Goal: Task Accomplishment & Management: Use online tool/utility

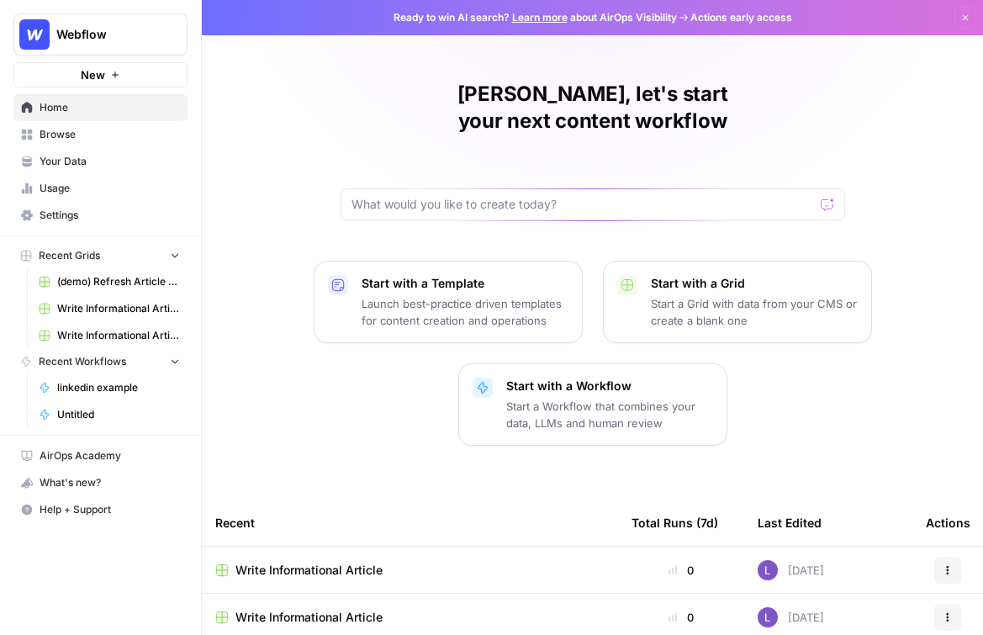
click at [118, 17] on button "Webflow" at bounding box center [100, 34] width 174 height 42
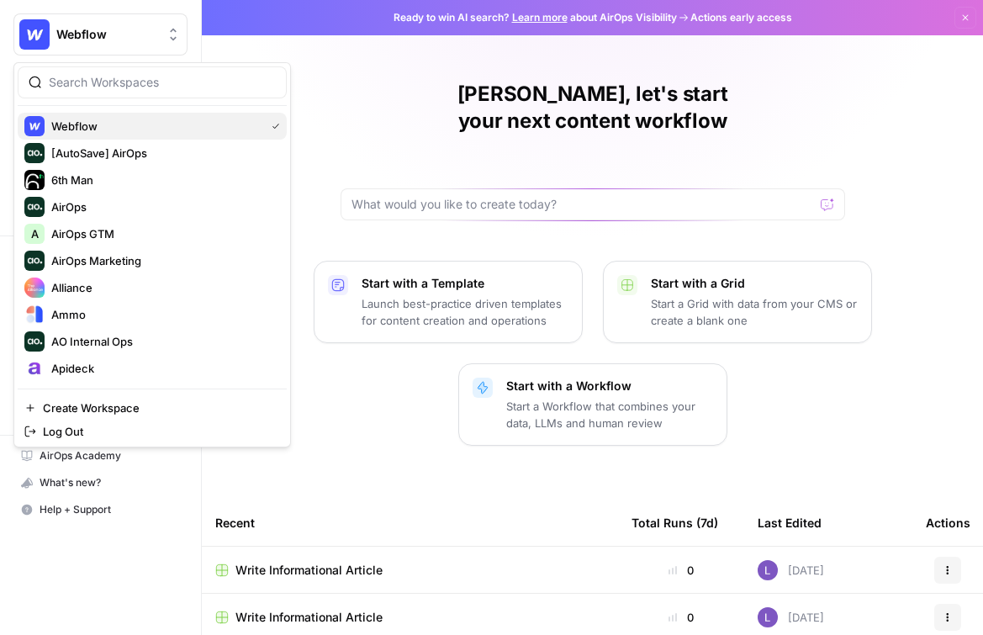
click at [161, 114] on button "Webflow" at bounding box center [152, 126] width 269 height 27
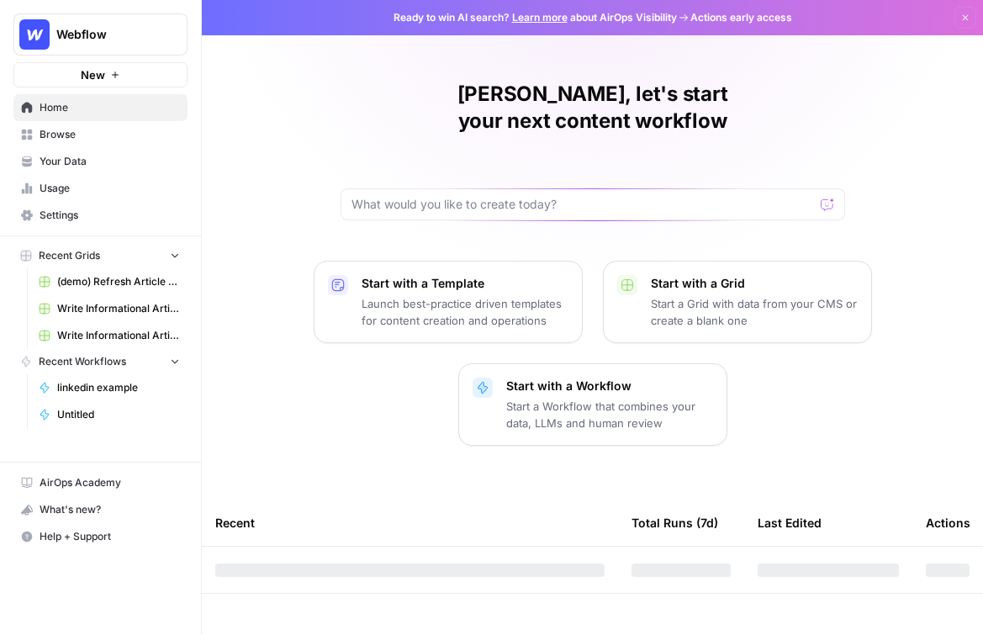
click at [92, 24] on button "Webflow" at bounding box center [100, 34] width 174 height 42
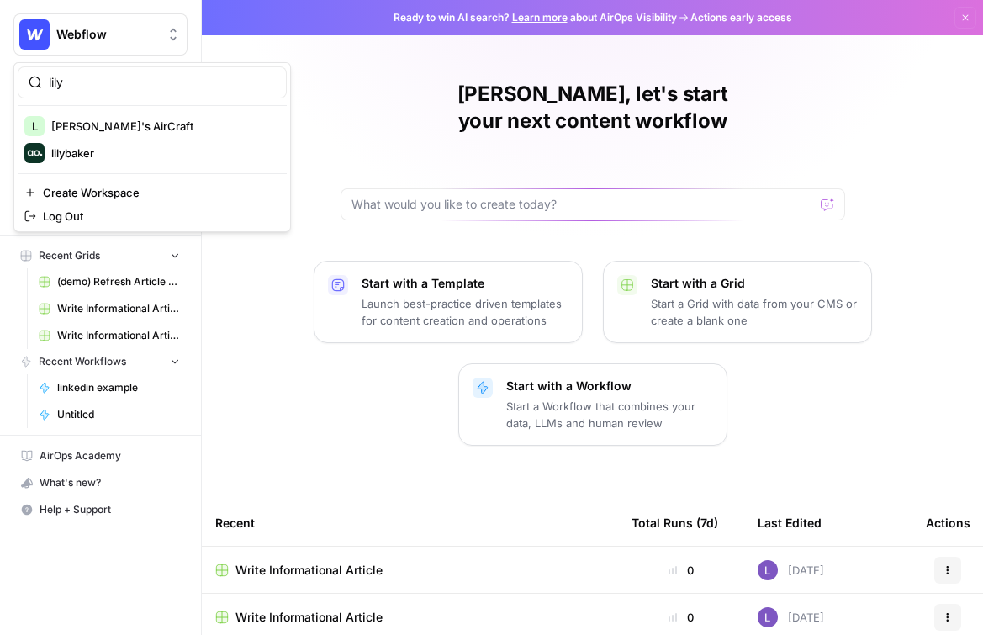
type input "lily"
click at [118, 128] on span "[PERSON_NAME]'s AirCraft" at bounding box center [162, 126] width 222 height 17
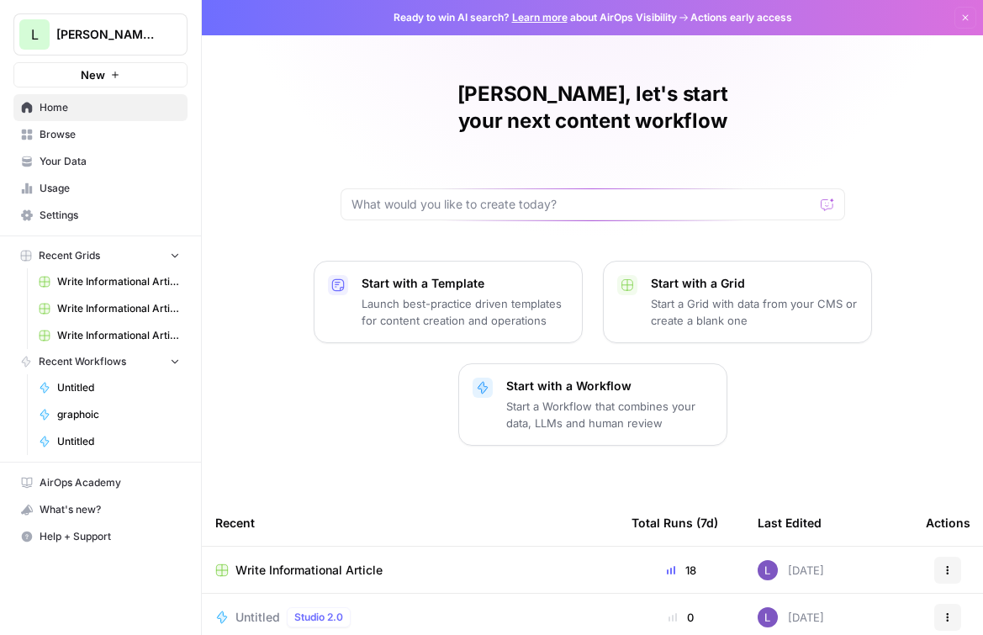
click at [102, 140] on span "Browse" at bounding box center [110, 134] width 140 height 15
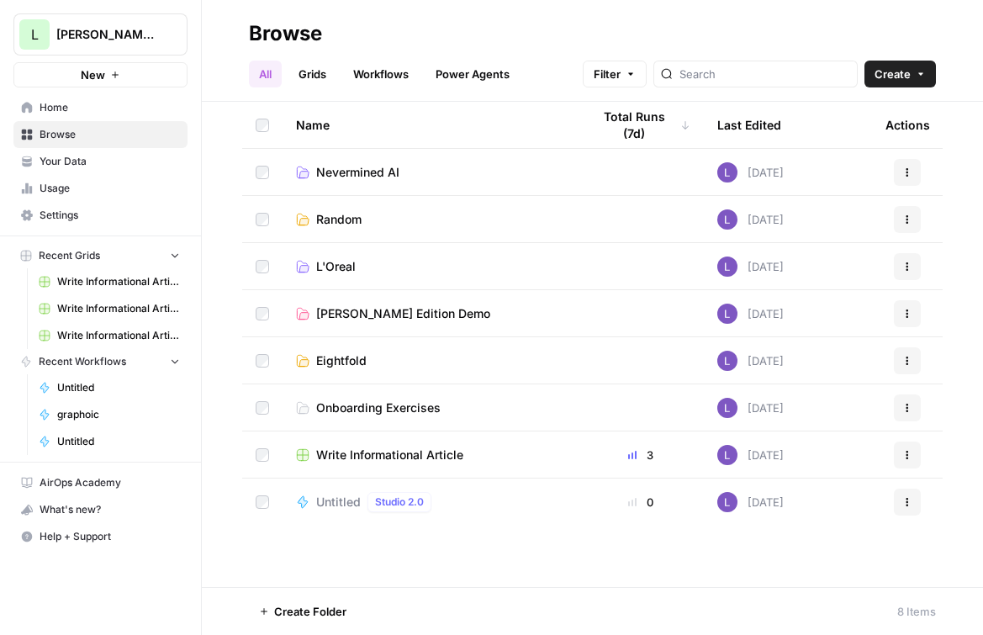
click at [62, 119] on link "Home" at bounding box center [100, 107] width 174 height 27
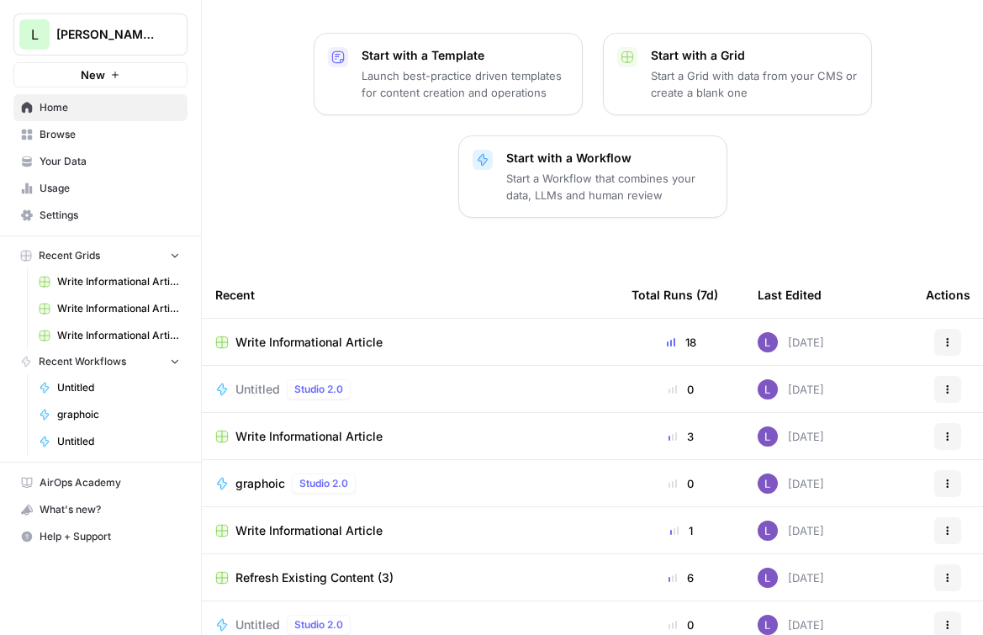
scroll to position [241, 0]
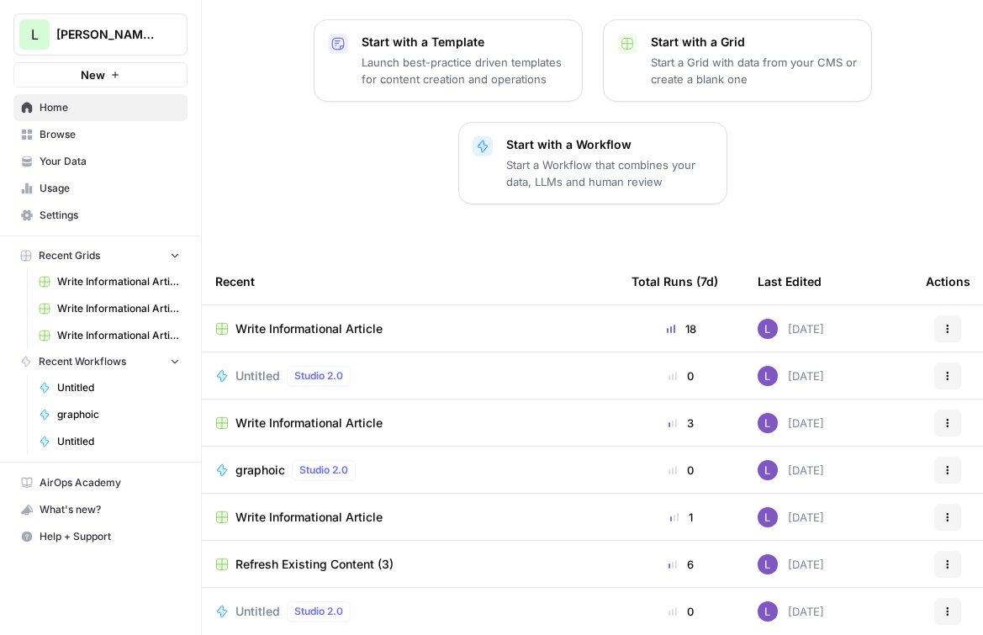
click at [937, 362] on button "Actions" at bounding box center [947, 375] width 27 height 27
click at [850, 430] on span "Delete" at bounding box center [872, 426] width 135 height 17
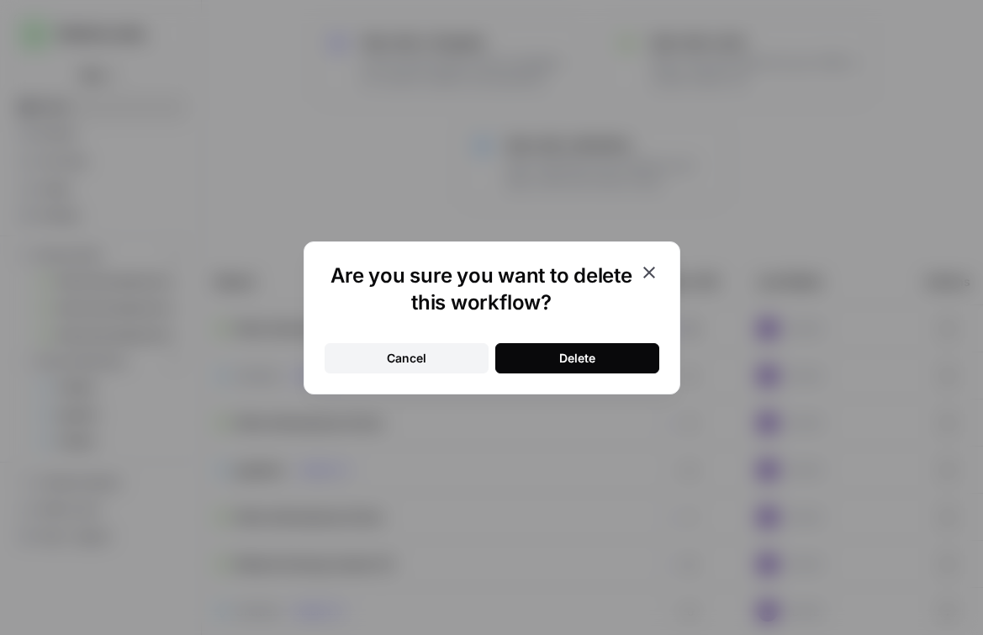
click at [603, 330] on div "Cancel Delete" at bounding box center [492, 348] width 335 height 50
click at [616, 356] on button "Delete" at bounding box center [577, 358] width 164 height 30
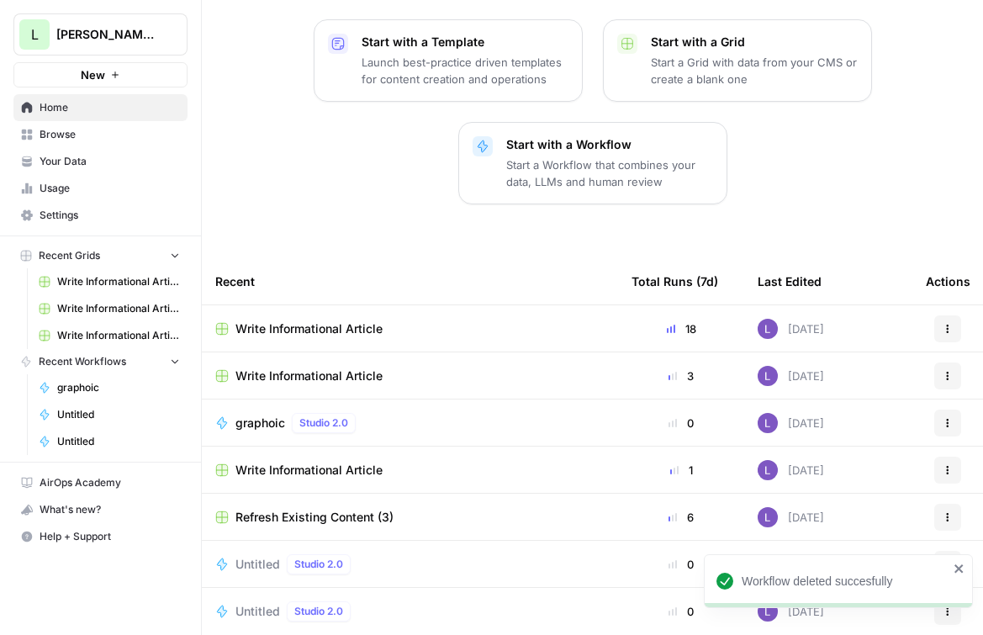
click at [87, 170] on link "Your Data" at bounding box center [100, 161] width 174 height 27
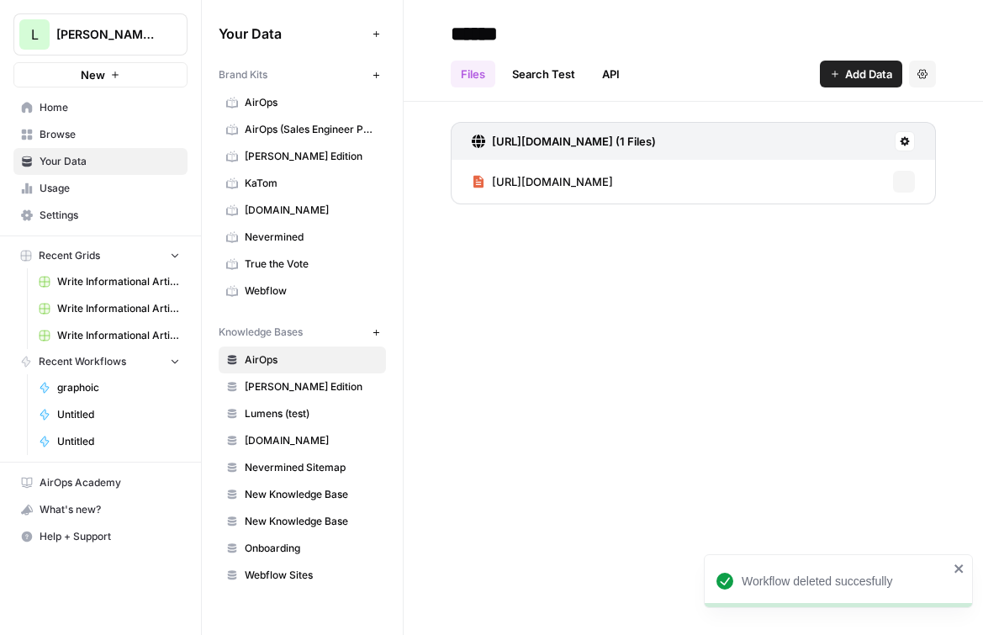
click at [92, 140] on span "Browse" at bounding box center [110, 134] width 140 height 15
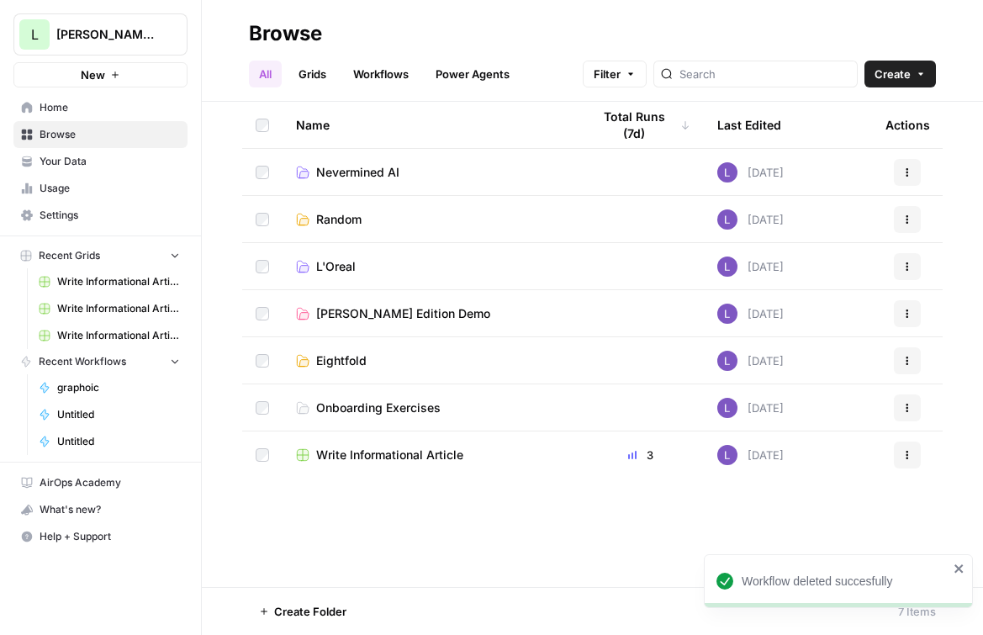
click at [386, 80] on link "Workflows" at bounding box center [381, 74] width 76 height 27
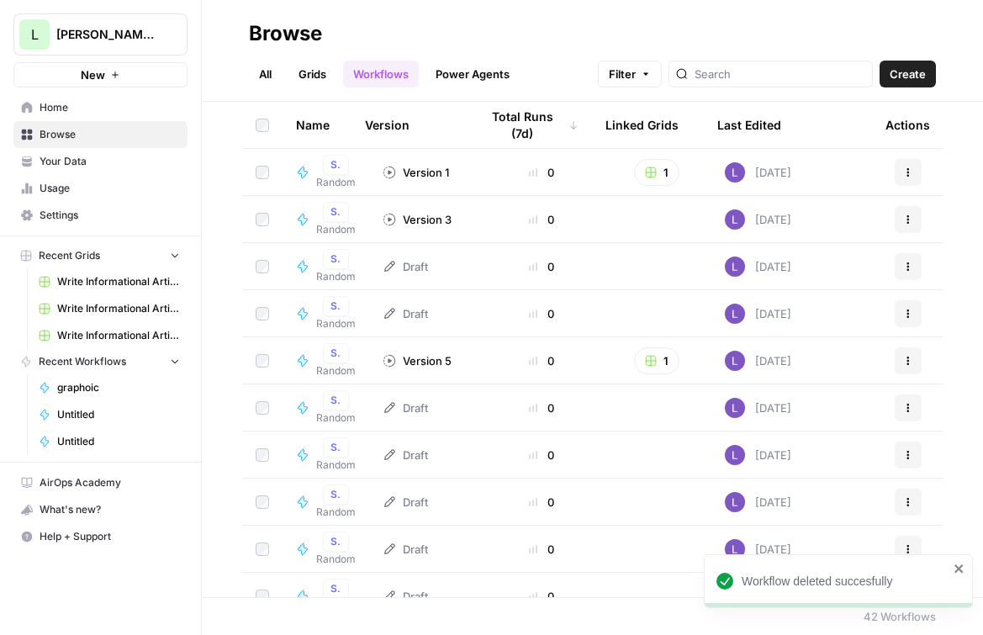
click at [910, 74] on span "Create" at bounding box center [907, 74] width 36 height 17
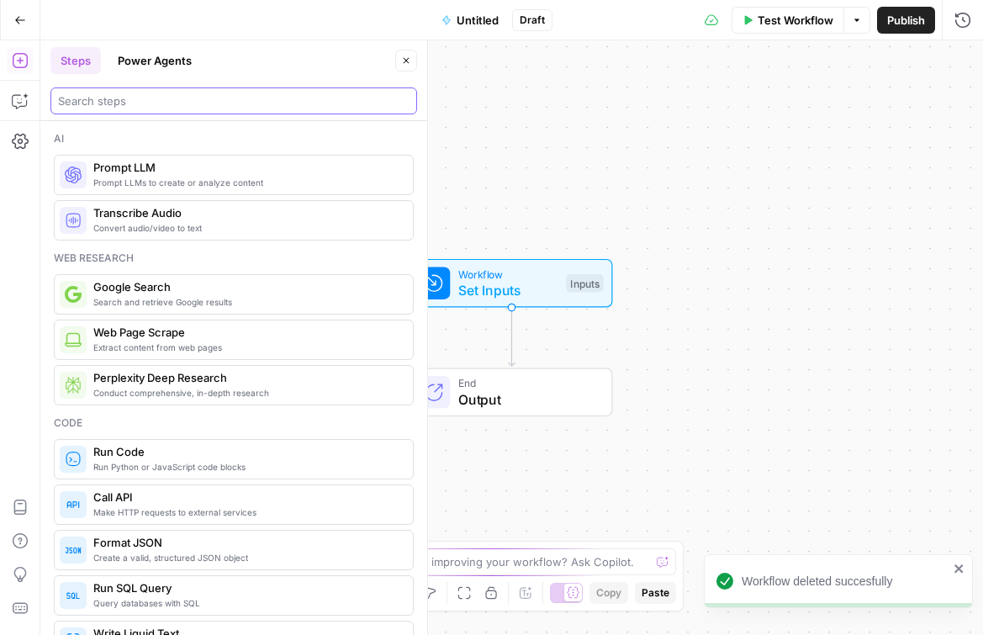
click at [122, 92] on input "search" at bounding box center [233, 100] width 351 height 17
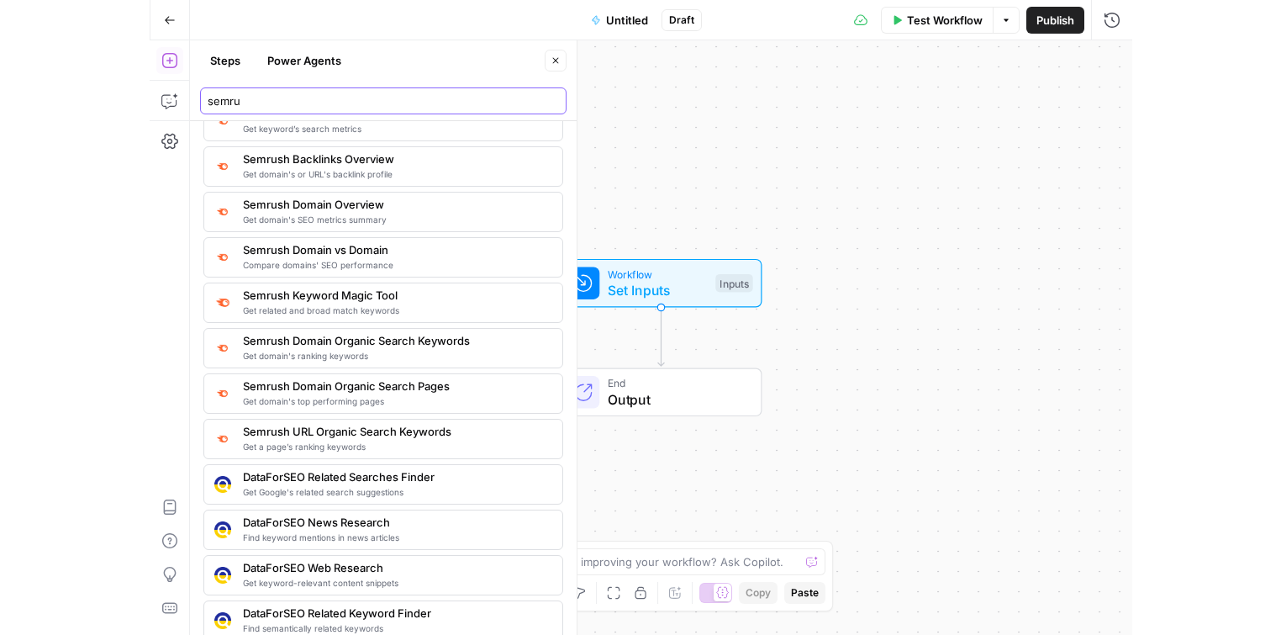
scroll to position [75, 0]
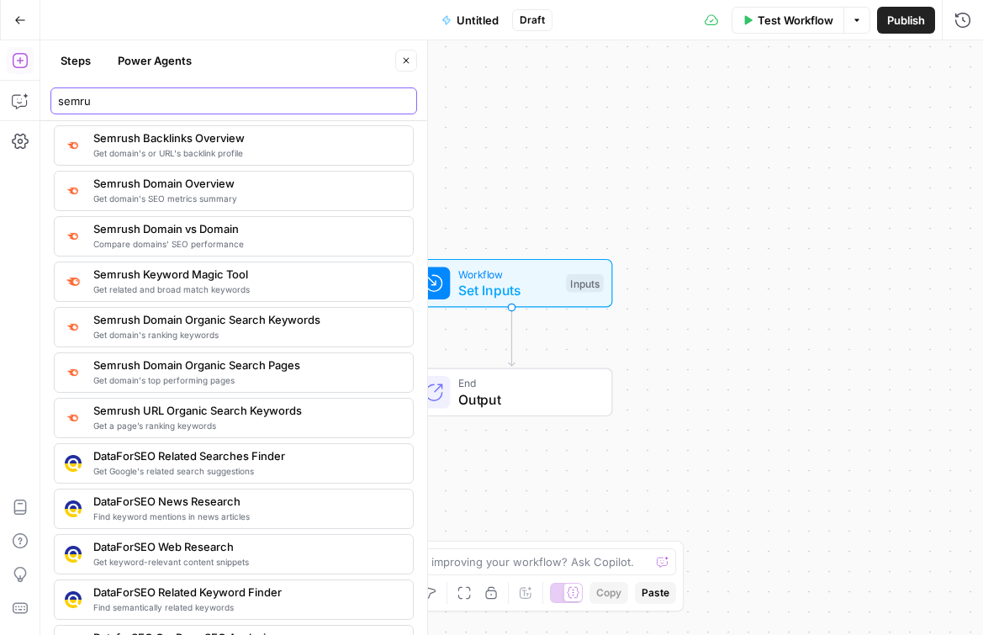
type input "semru"
click at [267, 333] on span "Get domain's ranking keywords" at bounding box center [246, 334] width 306 height 13
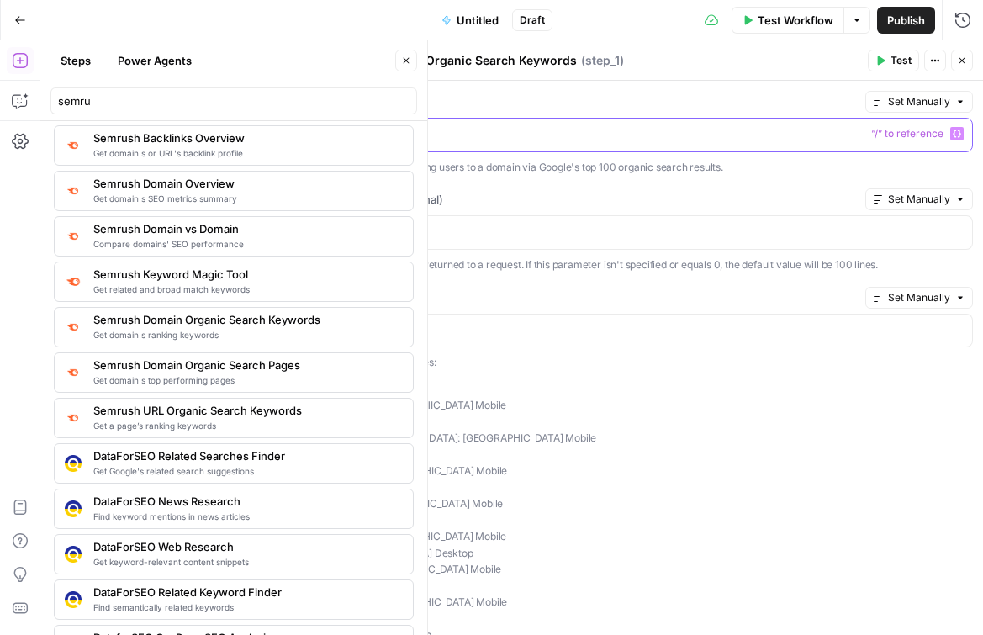
click at [707, 140] on p at bounding box center [647, 133] width 630 height 17
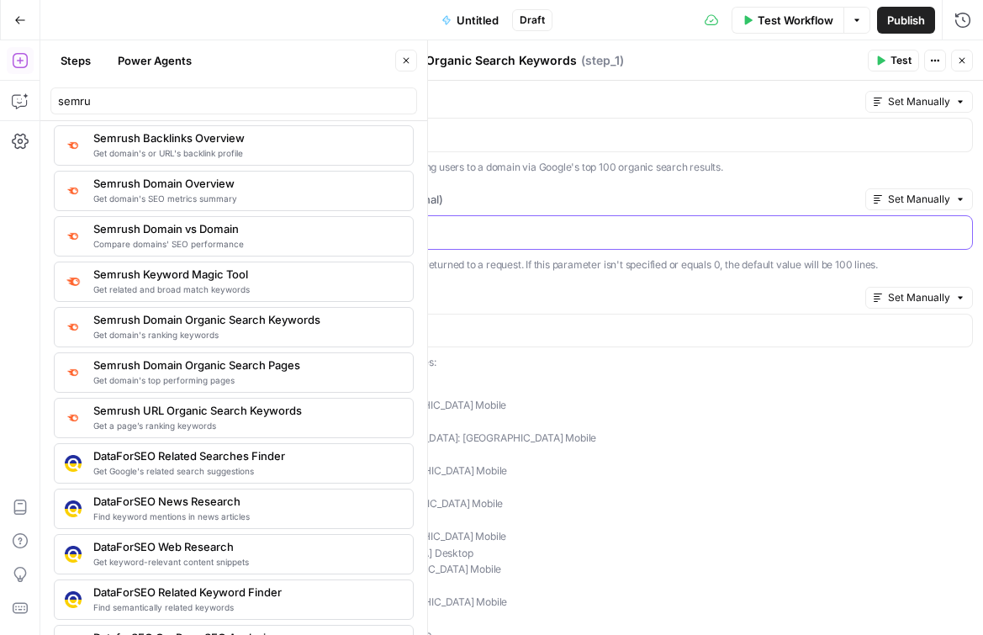
click at [691, 234] on p at bounding box center [647, 231] width 630 height 17
click at [658, 383] on p "us: [GEOGRAPHIC_DATA] Desktop mobile-us: [GEOGRAPHIC_DATA] [GEOGRAPHIC_DATA] [G…" at bounding box center [647, 520] width 652 height 279
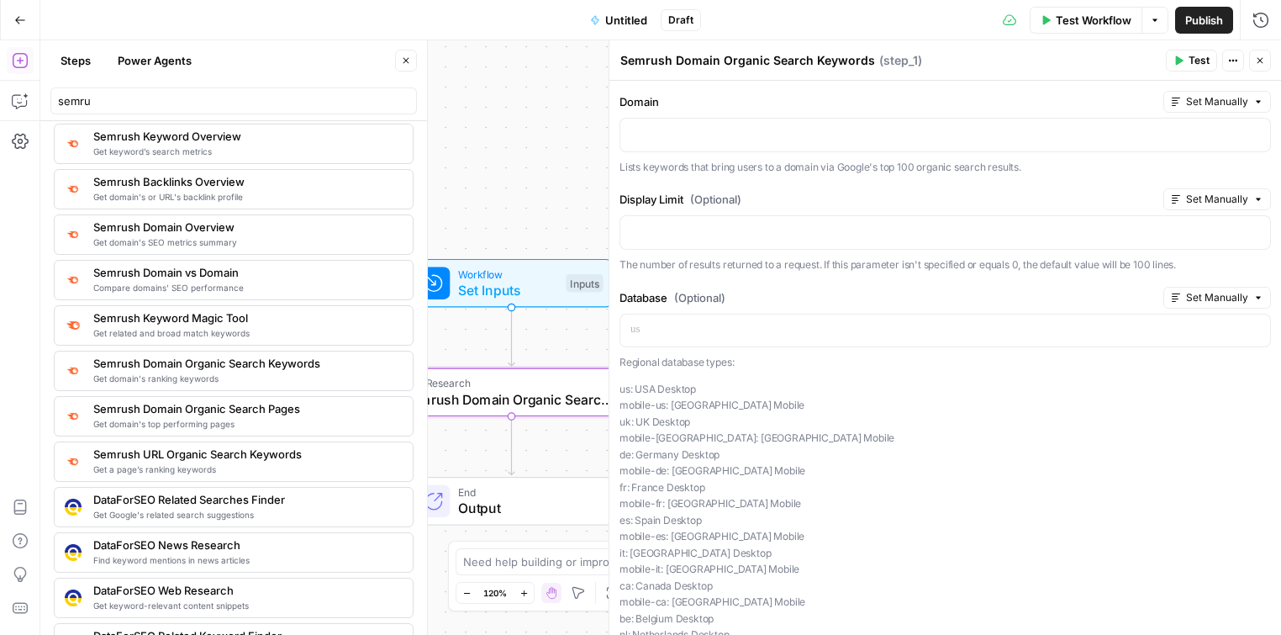
scroll to position [0, 0]
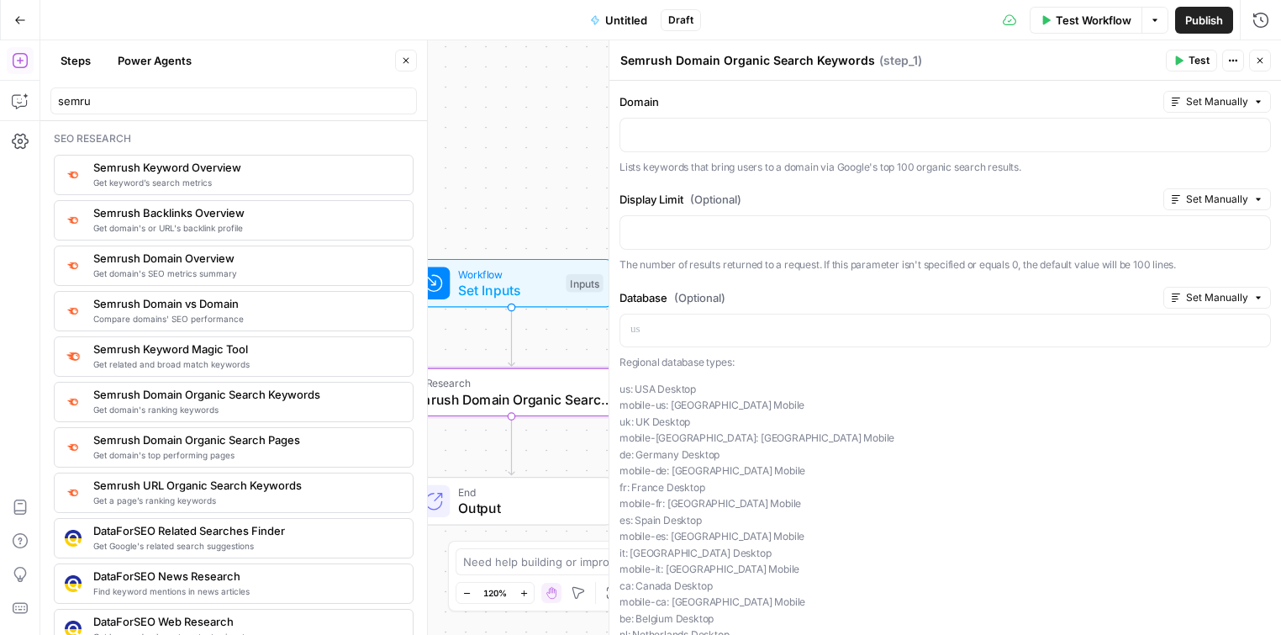
click at [231, 223] on span "Get domain's or URL's backlink profile" at bounding box center [246, 227] width 306 height 13
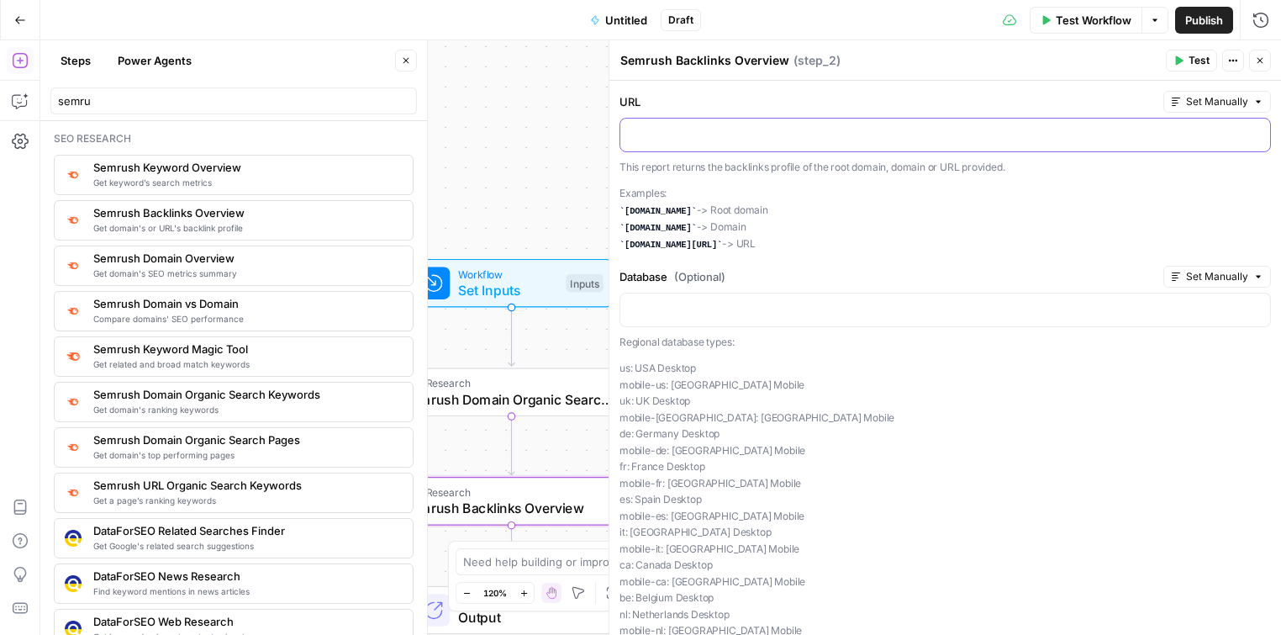
click at [870, 134] on p at bounding box center [946, 133] width 630 height 17
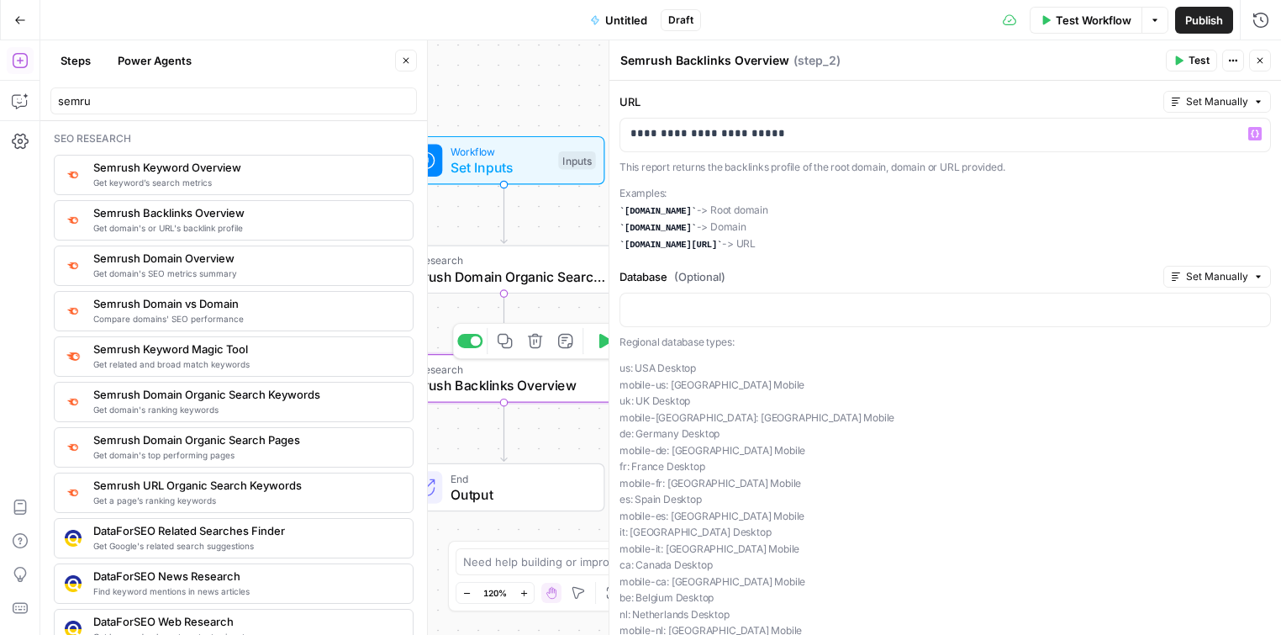
click at [597, 349] on button "Test" at bounding box center [619, 341] width 62 height 26
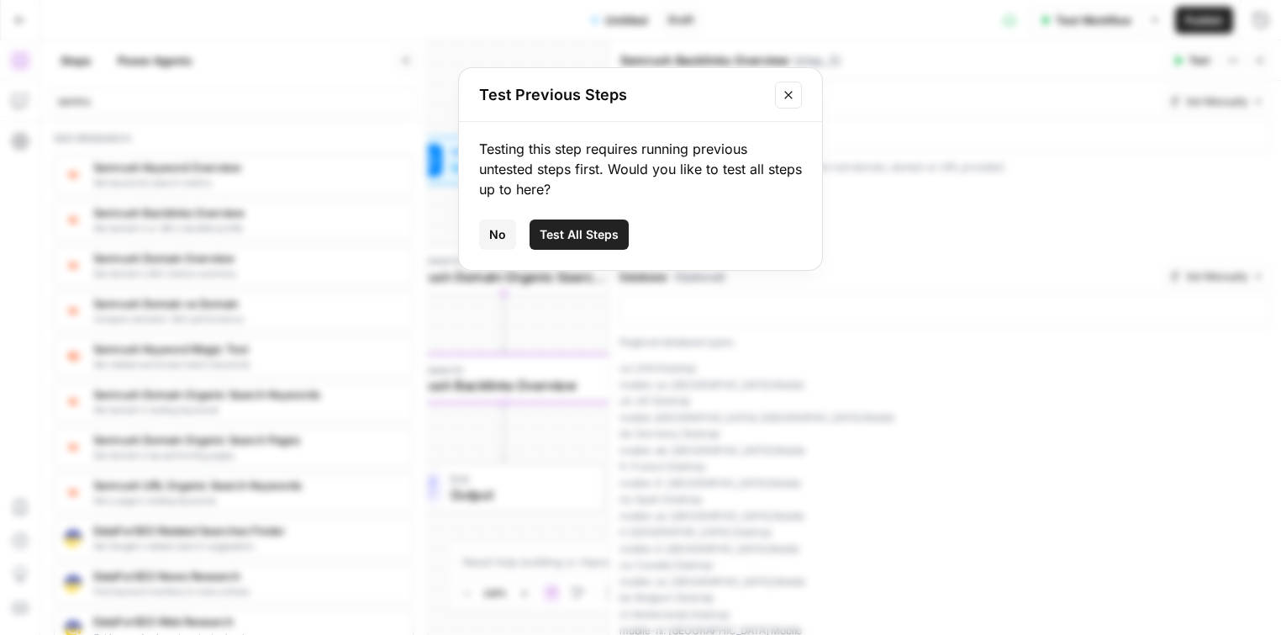
click at [594, 247] on button "Test All Steps" at bounding box center [579, 234] width 99 height 30
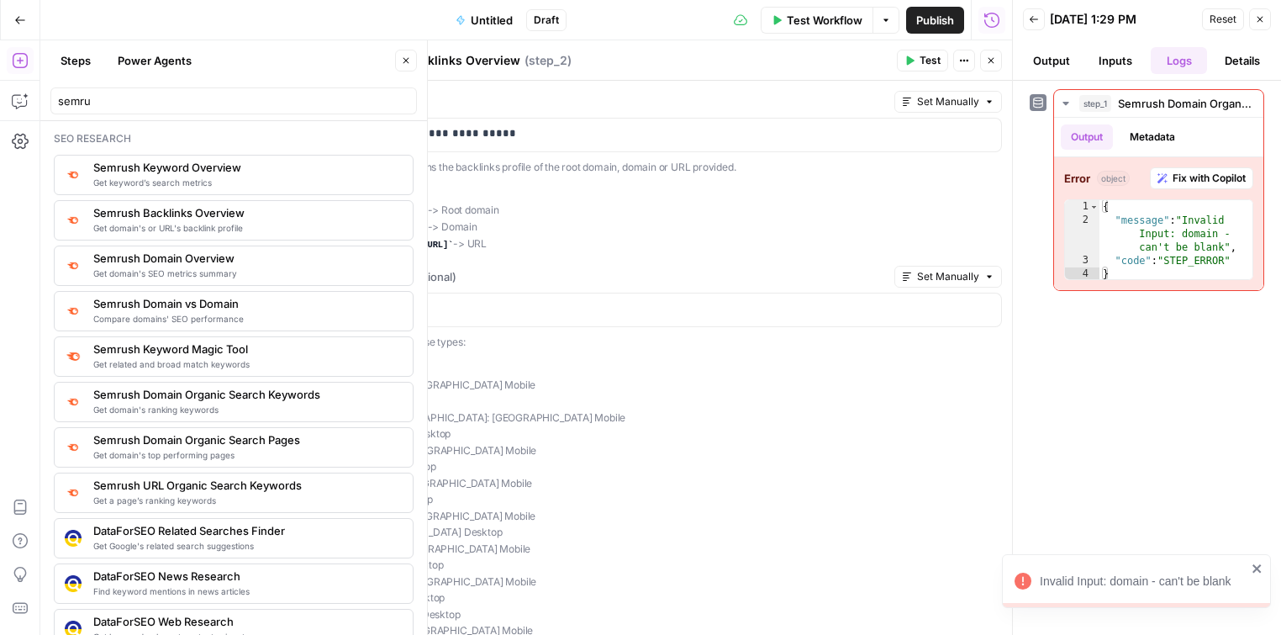
click at [982, 13] on button "Close" at bounding box center [1260, 19] width 22 height 22
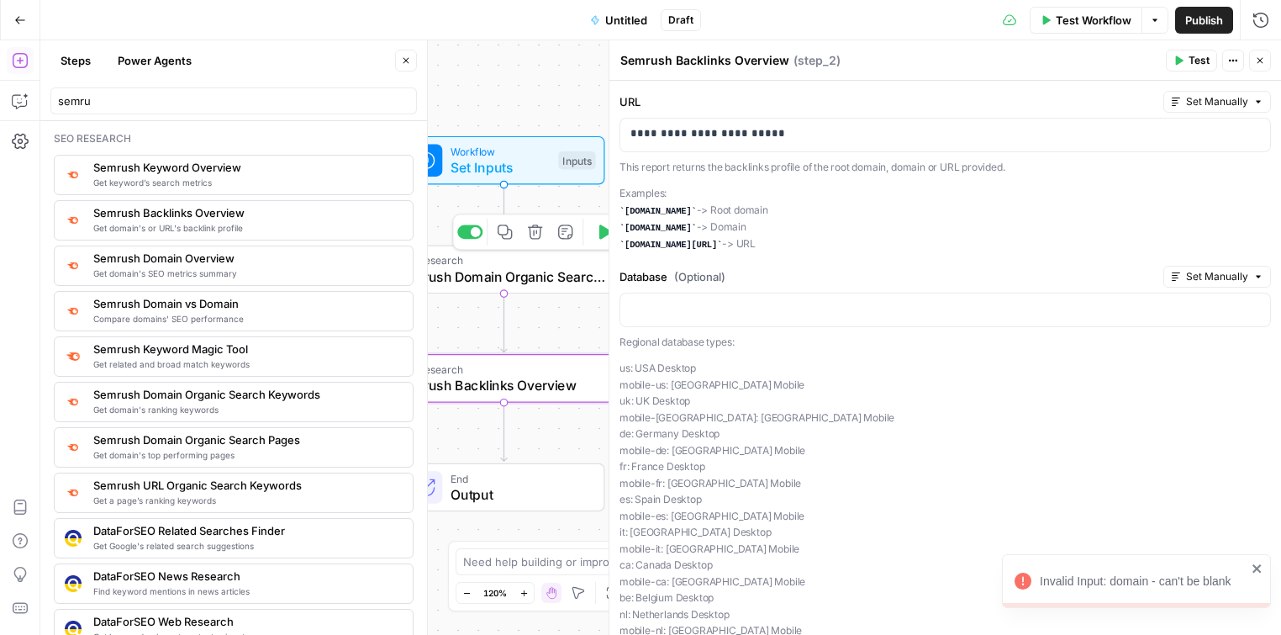
click at [534, 234] on icon "button" at bounding box center [535, 231] width 14 height 14
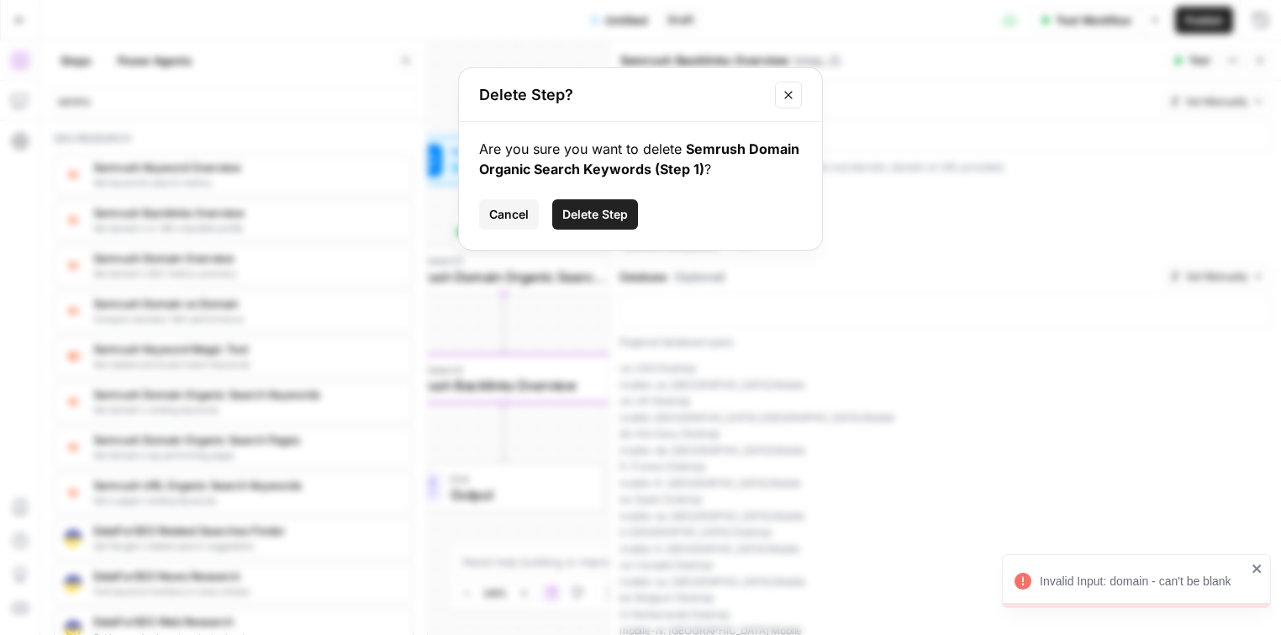
click at [590, 208] on span "Delete Step" at bounding box center [595, 214] width 66 height 17
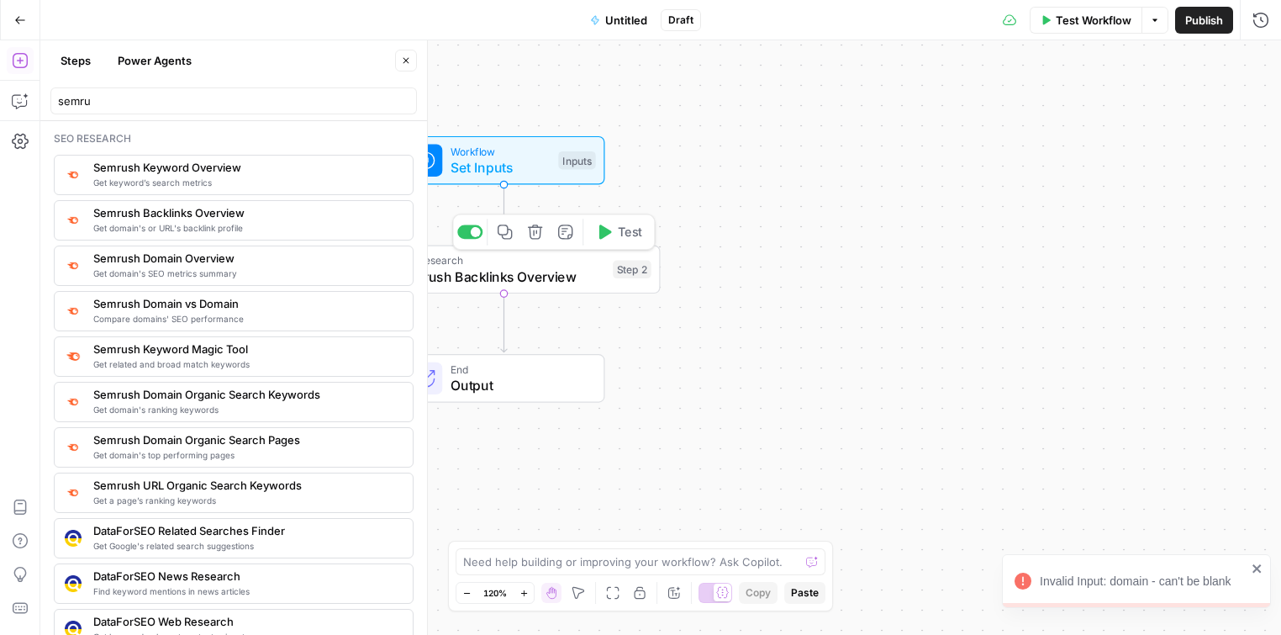
click at [631, 230] on span "Test" at bounding box center [630, 232] width 24 height 18
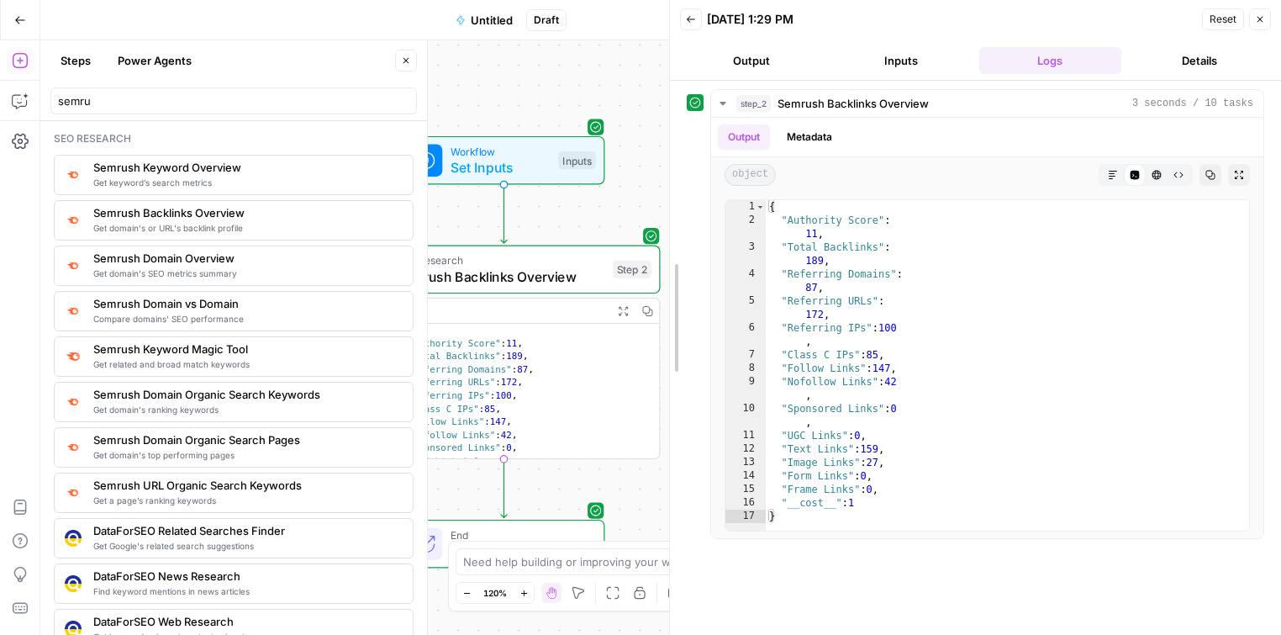
drag, startPoint x: 1012, startPoint y: 335, endPoint x: 578, endPoint y: 335, distance: 433.8
click at [578, 335] on body "L [PERSON_NAME]'s AirCraft New Home Browse Your Data Usage Settings Recent Grid…" at bounding box center [640, 317] width 1281 height 635
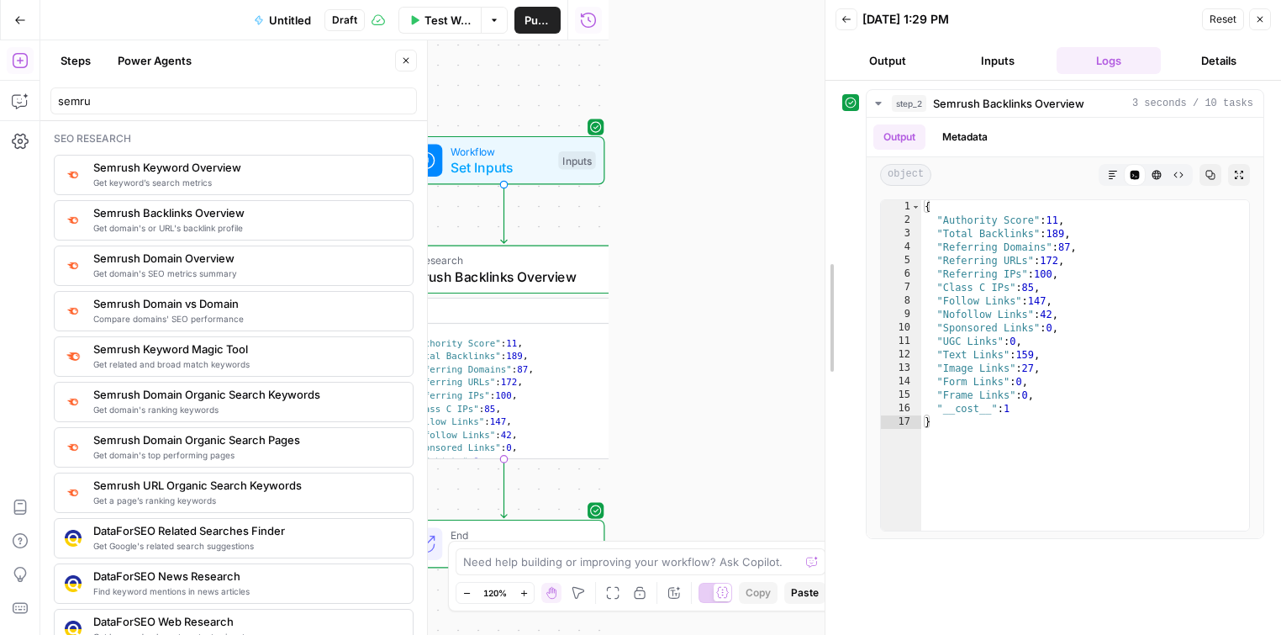
drag, startPoint x: 610, startPoint y: 327, endPoint x: 844, endPoint y: 318, distance: 234.7
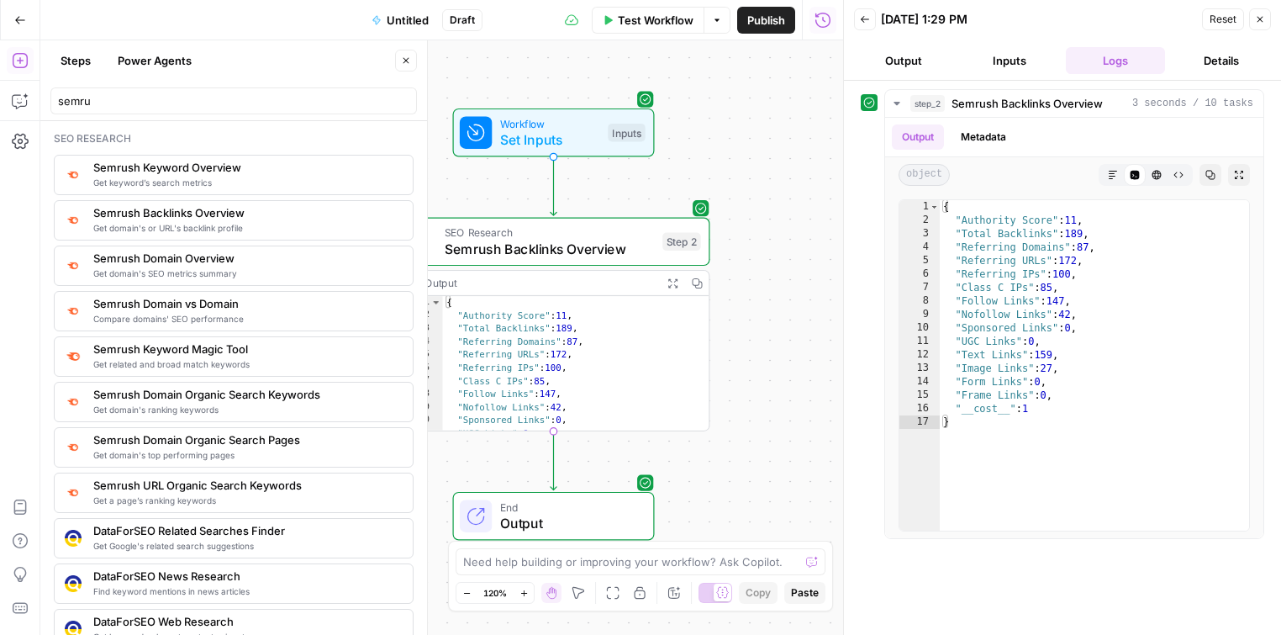
scroll to position [1, 0]
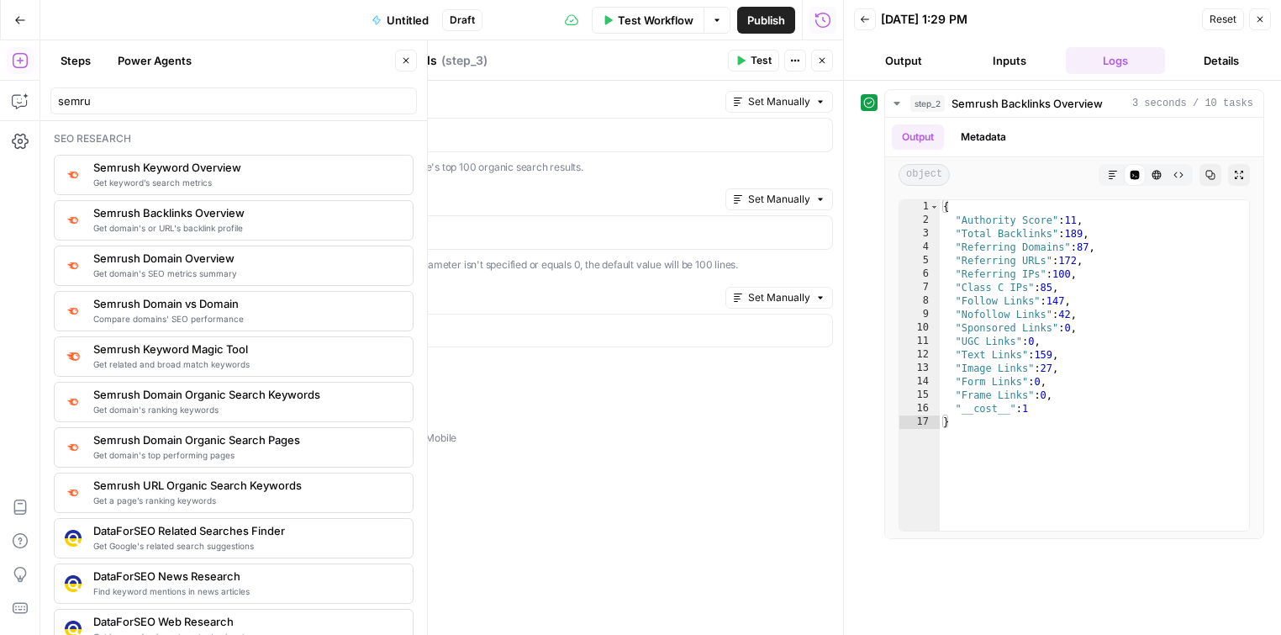
click at [617, 481] on p "us: [GEOGRAPHIC_DATA] Desktop mobile-us: [GEOGRAPHIC_DATA] [GEOGRAPHIC_DATA] [G…" at bounding box center [508, 520] width 652 height 279
click at [409, 135] on p at bounding box center [508, 133] width 630 height 17
click at [757, 50] on button "Test" at bounding box center [753, 61] width 51 height 22
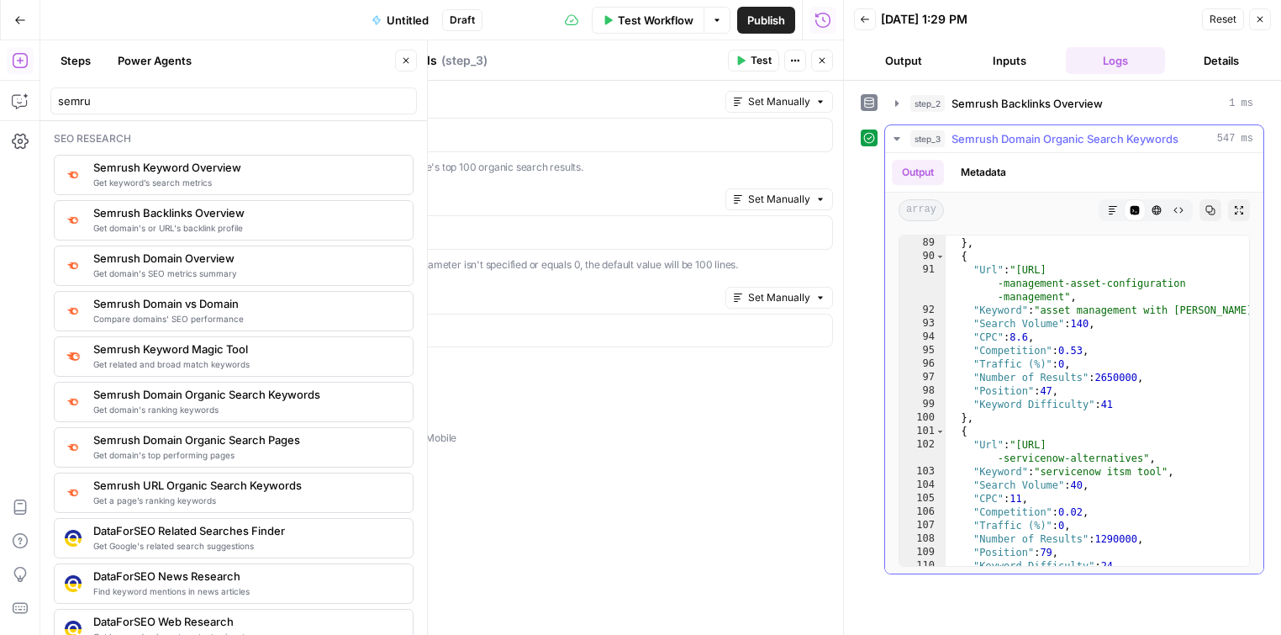
scroll to position [1354, 0]
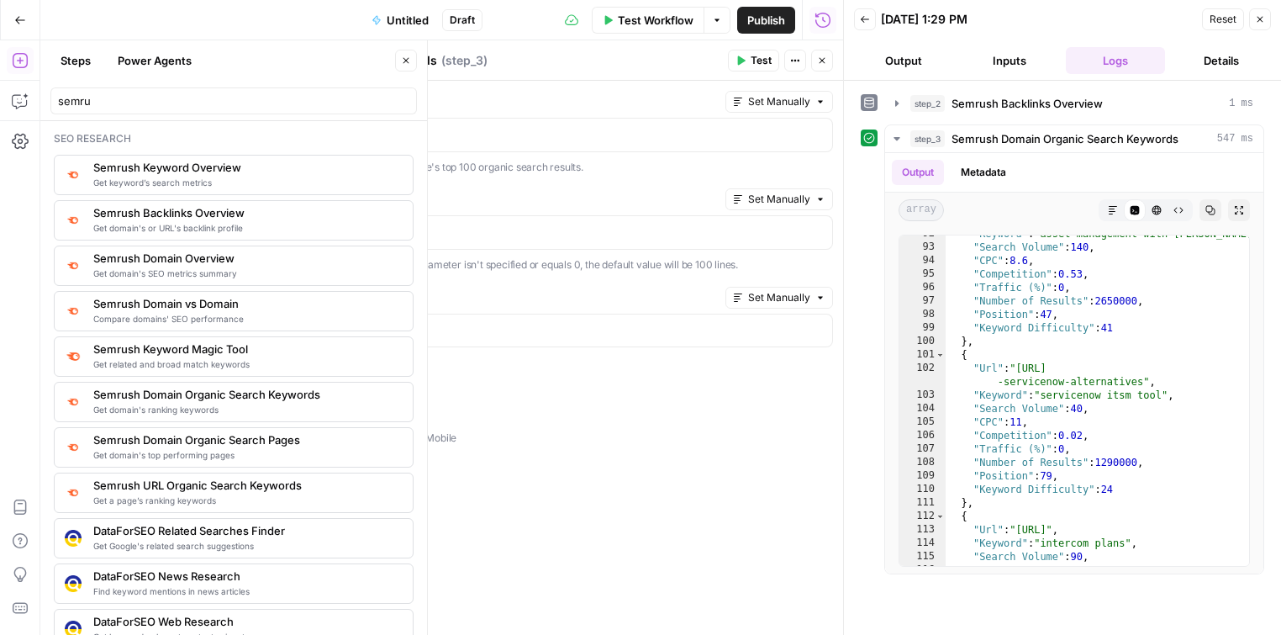
click at [817, 55] on icon "button" at bounding box center [822, 60] width 10 height 10
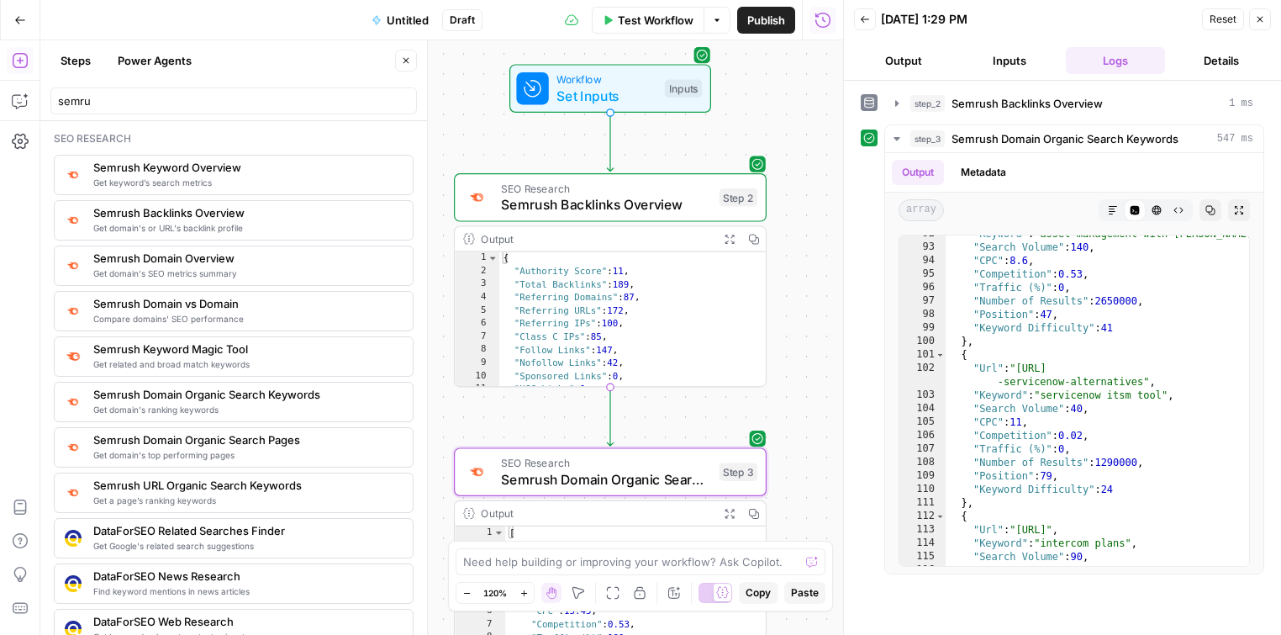
scroll to position [19, 0]
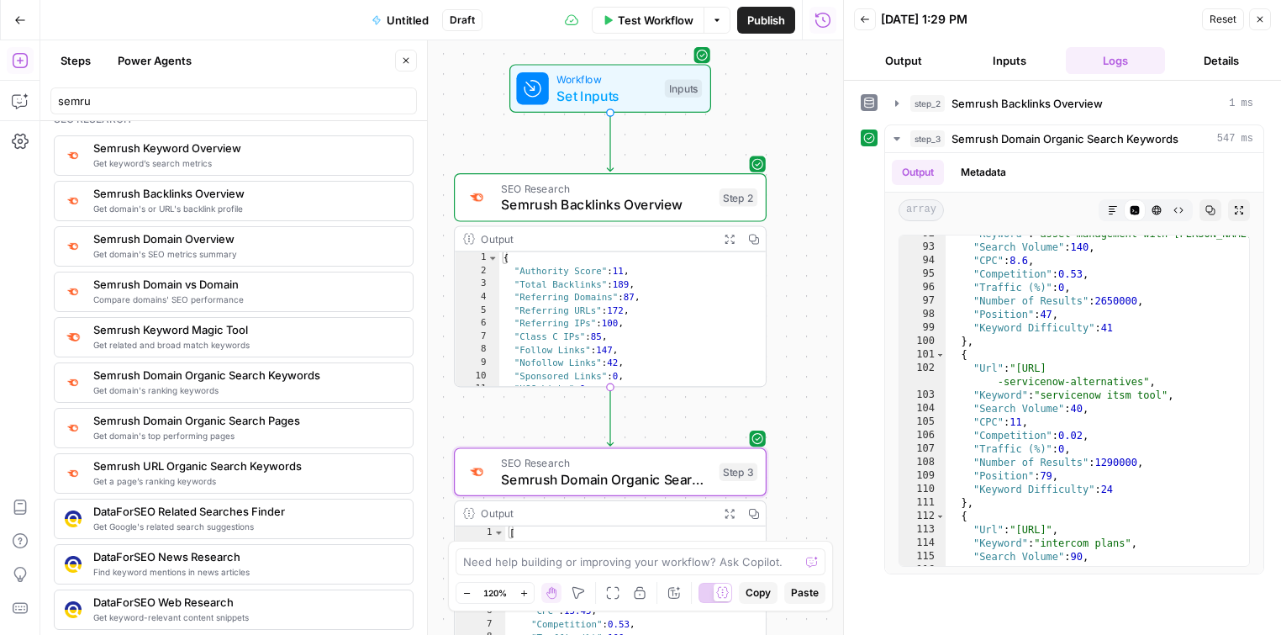
click at [239, 164] on span "Get keyword’s search metrics" at bounding box center [246, 162] width 306 height 13
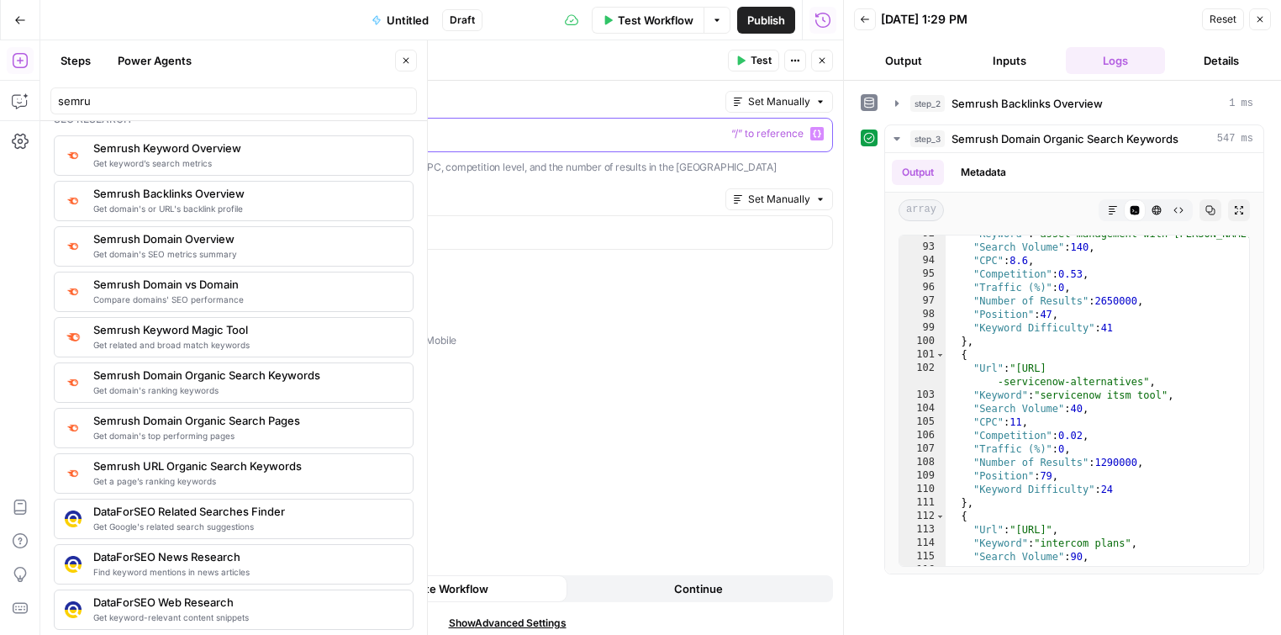
click at [474, 137] on p at bounding box center [508, 133] width 630 height 17
click at [826, 54] on button "Close" at bounding box center [822, 61] width 22 height 22
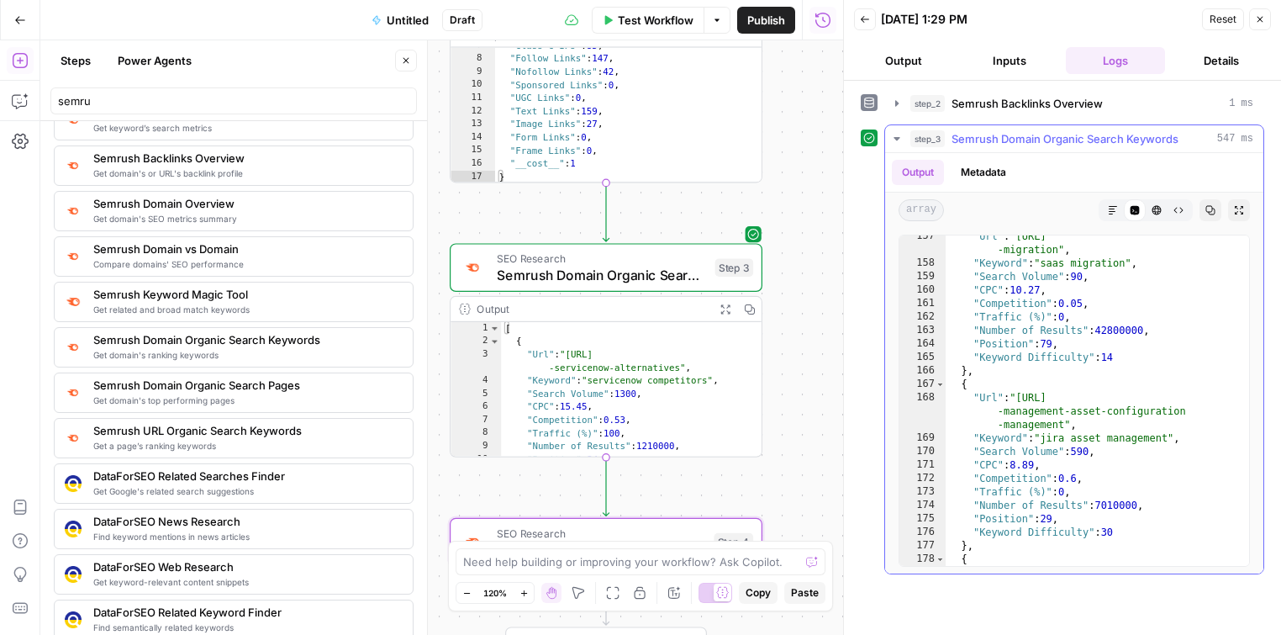
scroll to position [2252, 0]
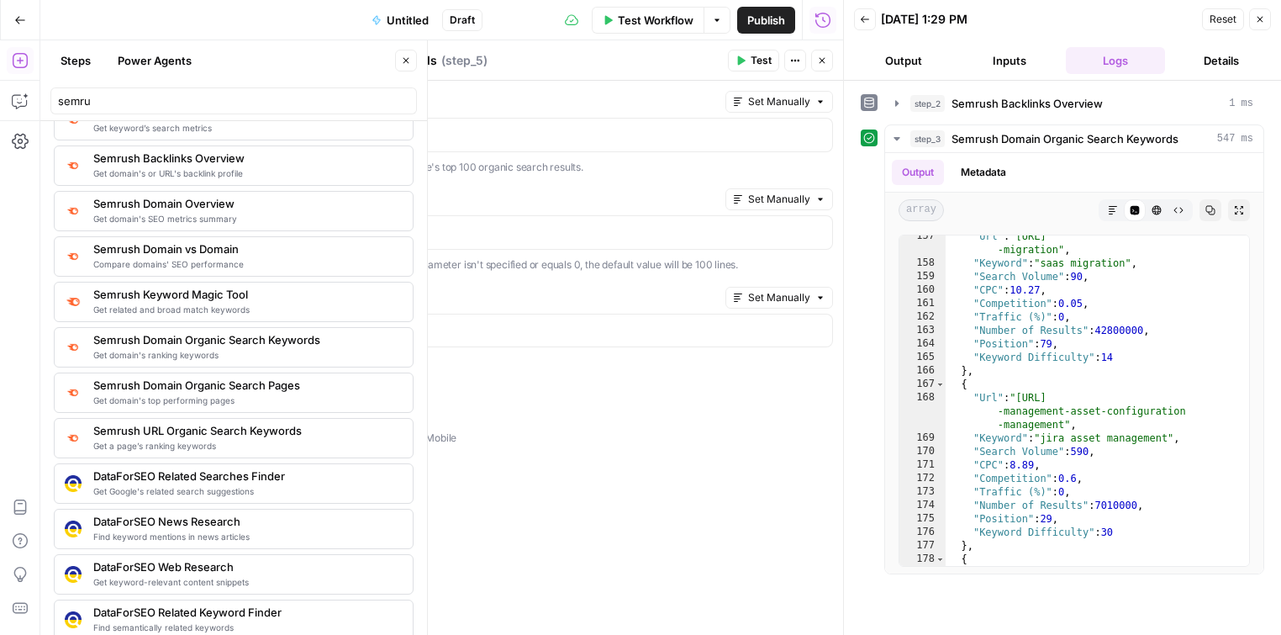
click at [525, 155] on div "Domain Set Manually Lists keywords that bring users to a domain via Google's to…" at bounding box center [508, 133] width 652 height 84
click at [493, 122] on div at bounding box center [507, 135] width 650 height 33
click at [754, 64] on span "Test" at bounding box center [761, 60] width 21 height 15
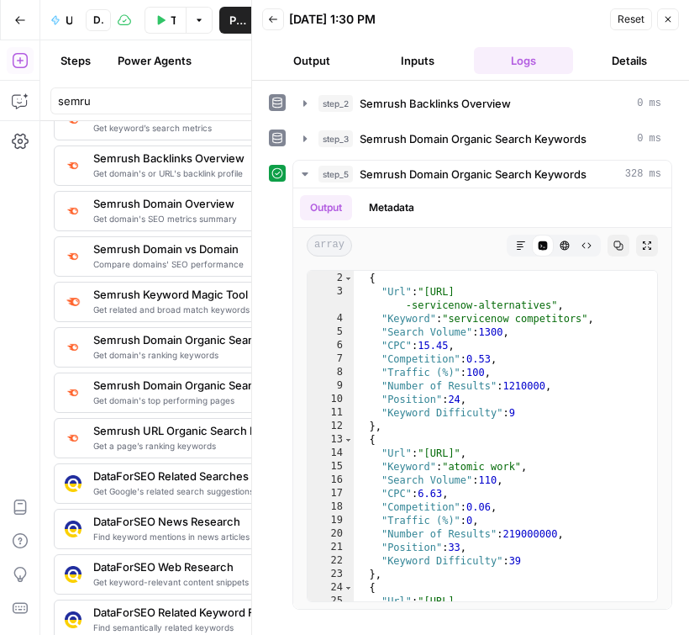
scroll to position [0, 0]
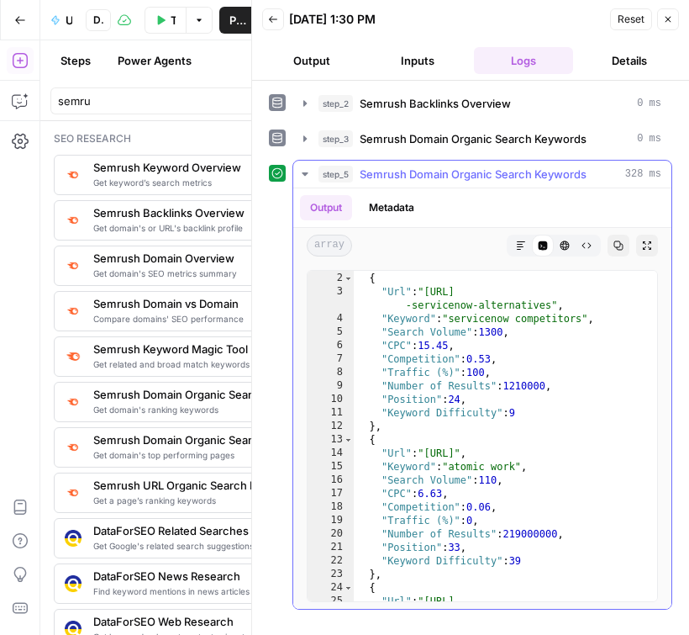
drag, startPoint x: 610, startPoint y: 174, endPoint x: 356, endPoint y: 174, distance: 254.7
click at [356, 174] on div "step_5 Semrush Domain Organic Search Keywords 328 ms" at bounding box center [490, 174] width 343 height 17
